Goal: Check status: Check status

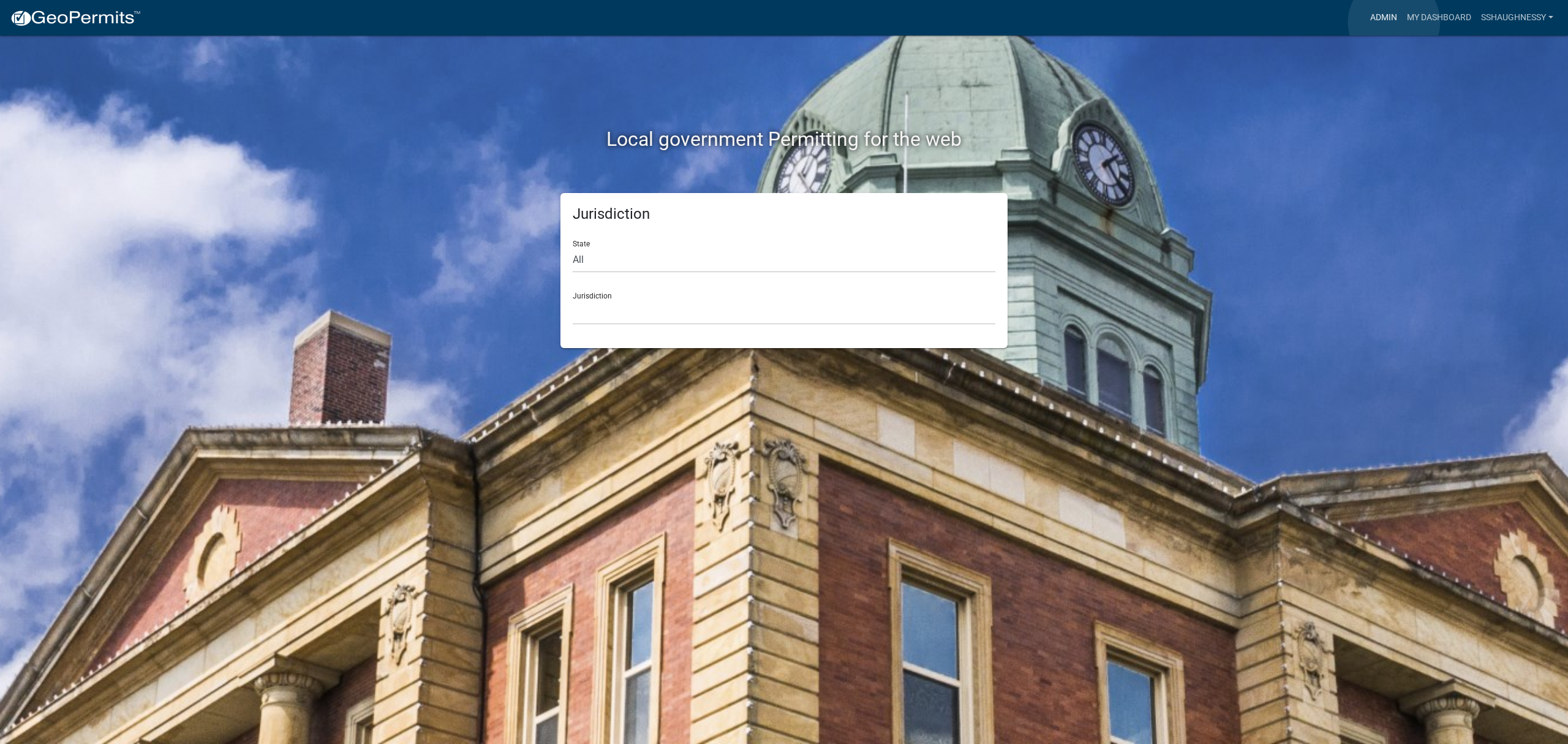
click at [1394, 22] on link "Admin" at bounding box center [1383, 18] width 37 height 23
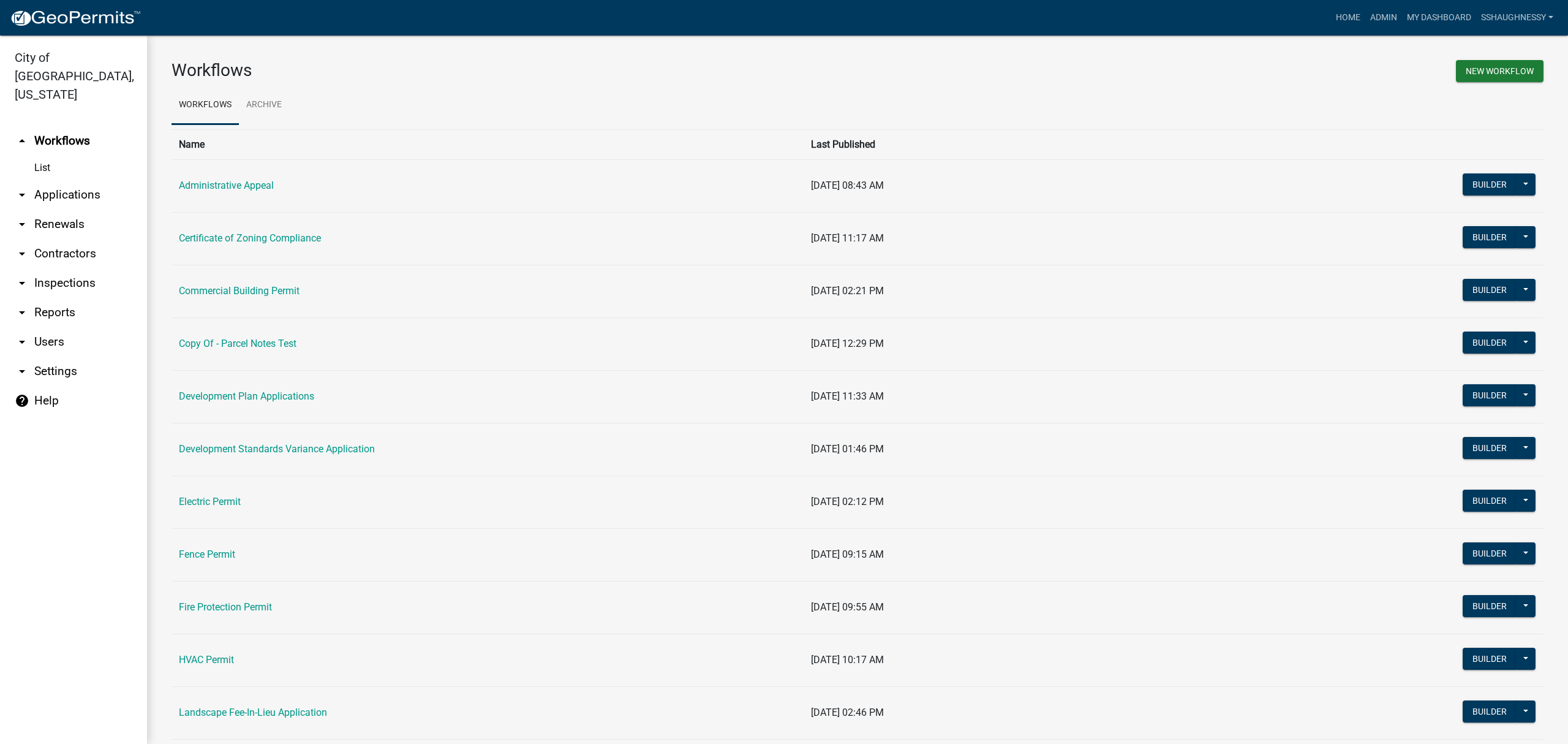
click at [289, 242] on link "Certificate of Zoning Compliance" at bounding box center [250, 238] width 142 height 11
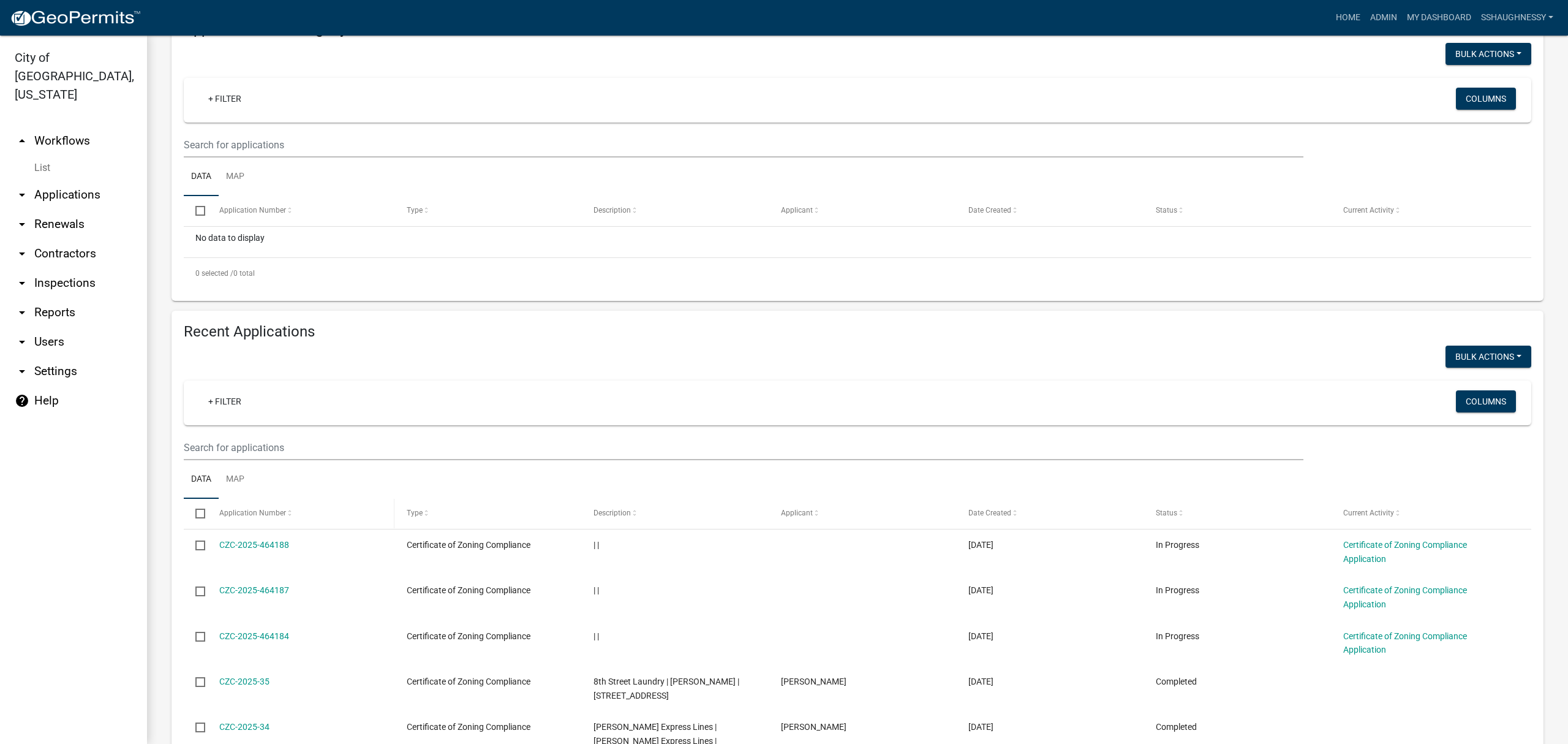
scroll to position [163, 0]
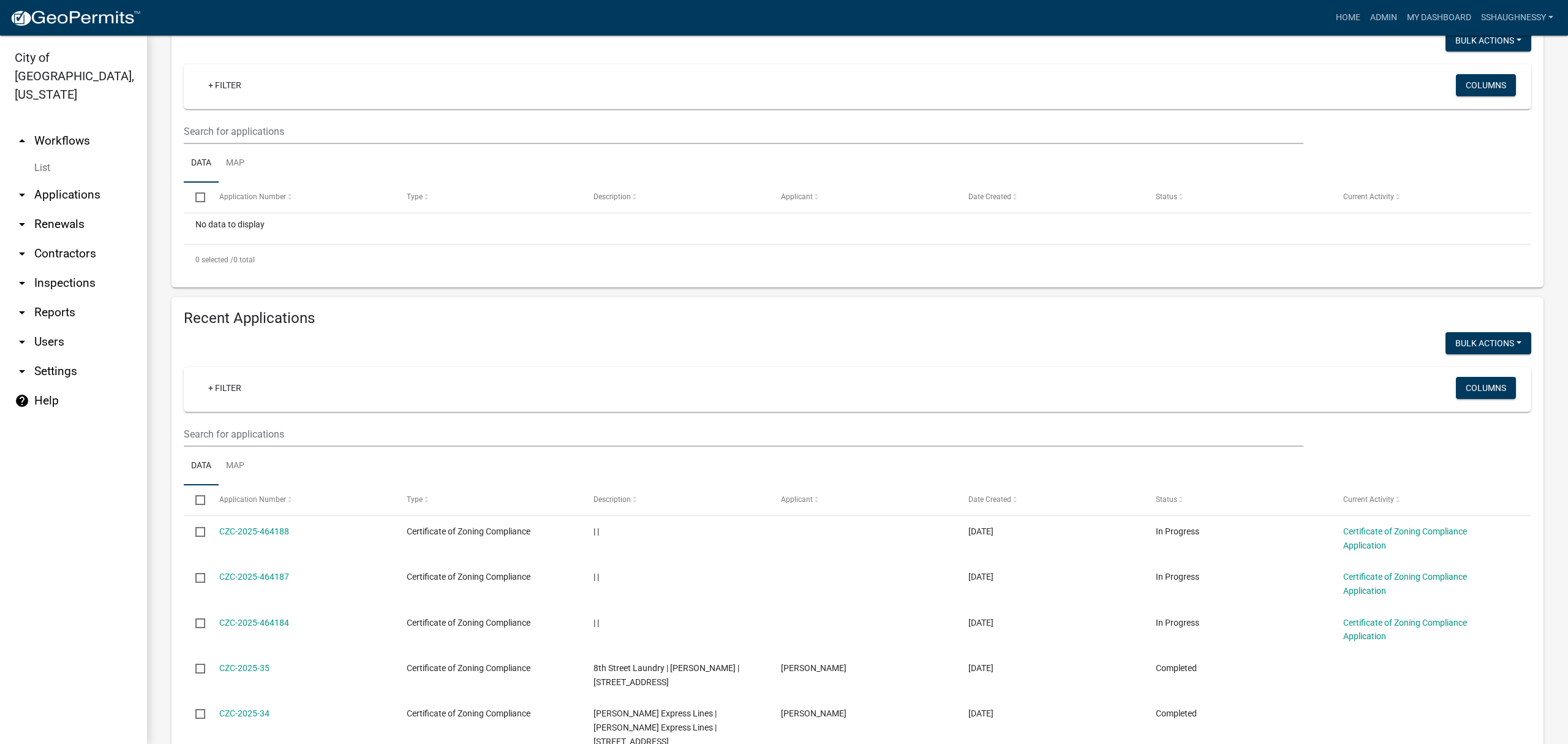
click at [343, 419] on wm-filter-builder "+ Filter Columns" at bounding box center [857, 406] width 1347 height 80
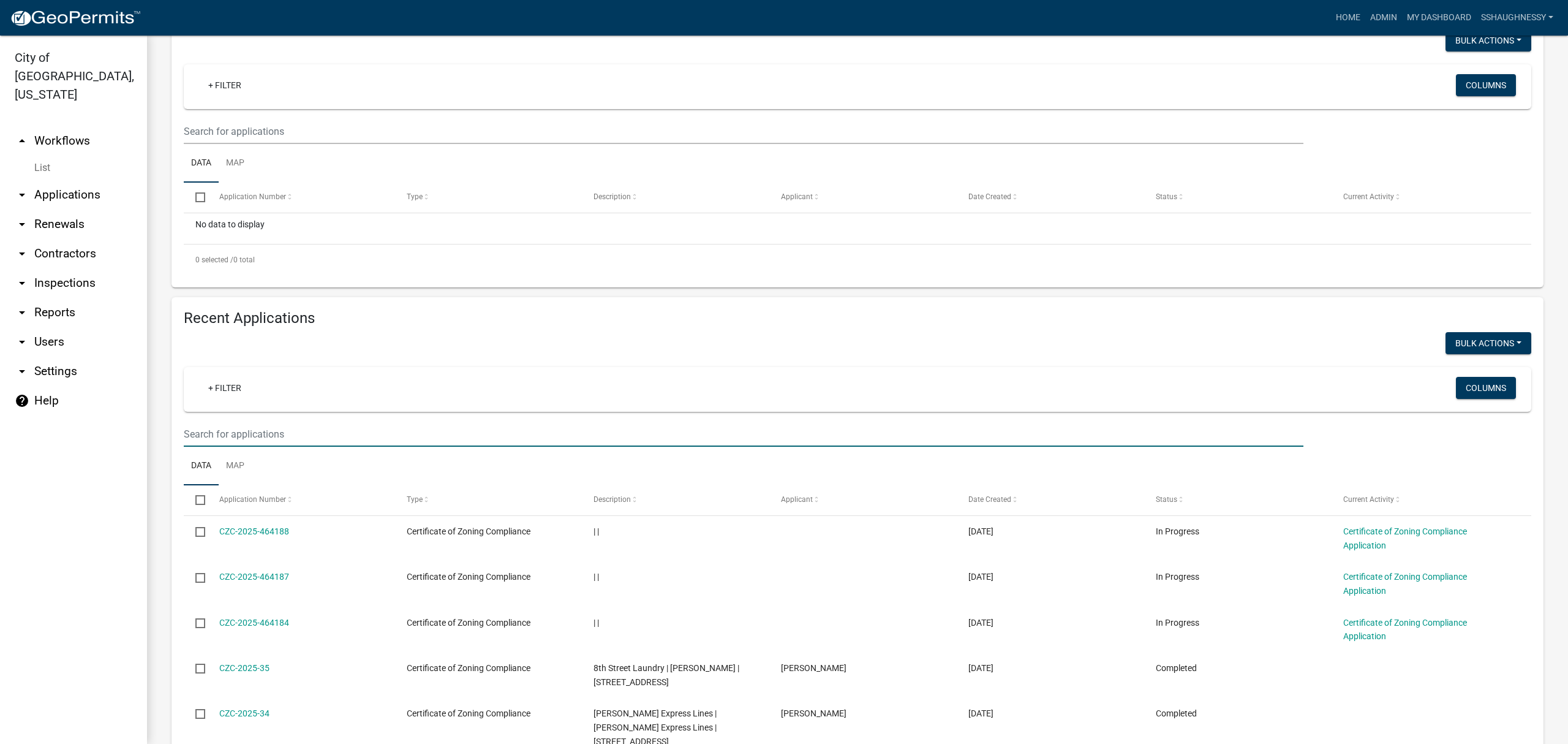
click at [347, 144] on input "text" at bounding box center [743, 131] width 1120 height 25
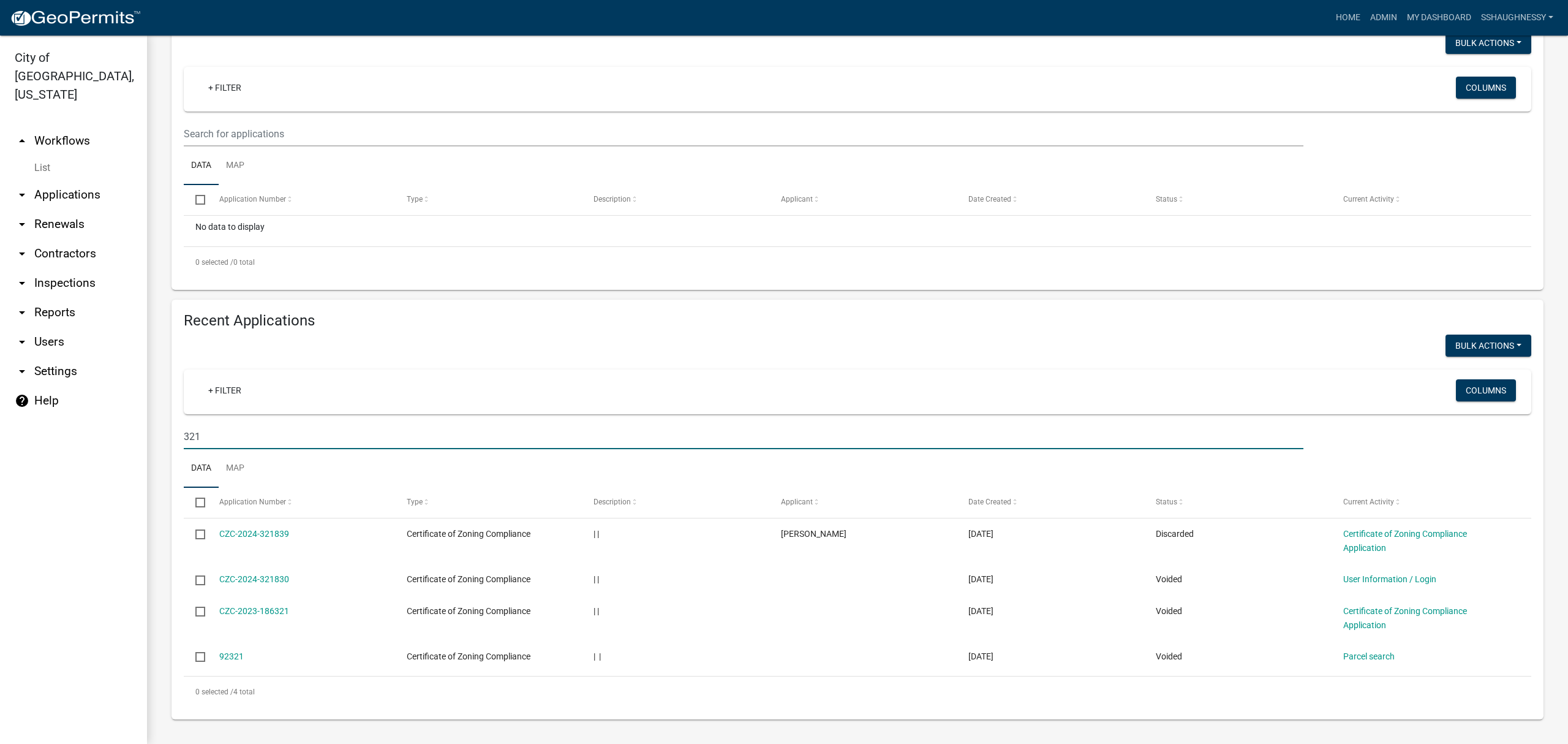
scroll to position [161, 0]
click at [292, 426] on input "321" at bounding box center [743, 437] width 1120 height 25
type input "[PERSON_NAME]"
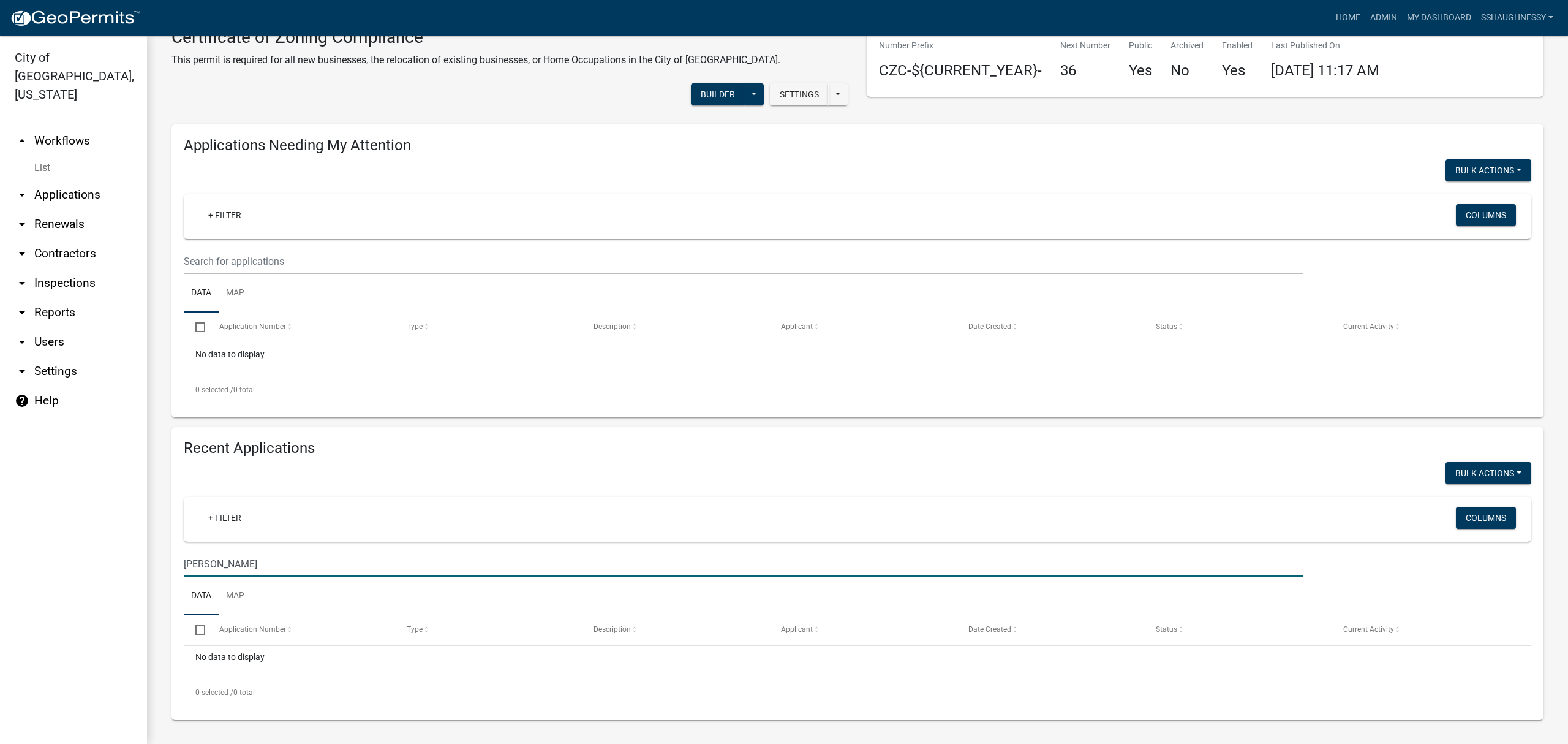
scroll to position [33, 0]
